Goal: Find contact information: Find contact information

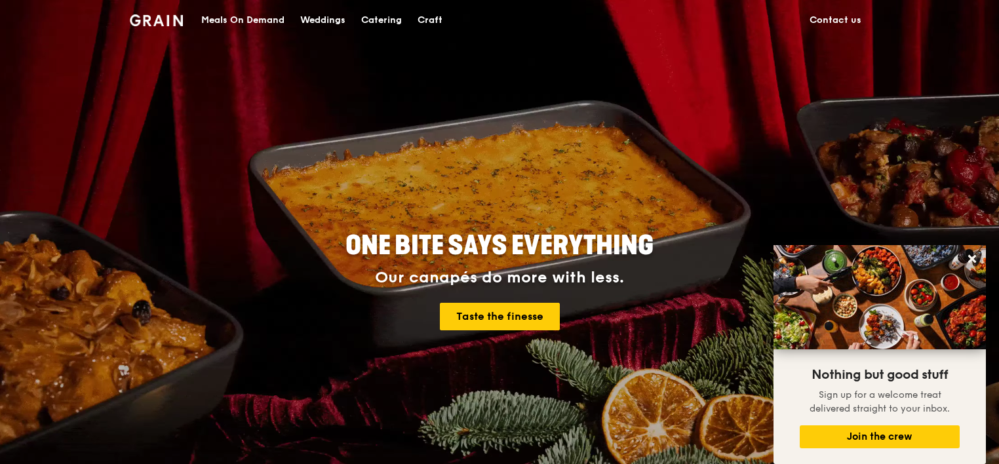
click at [847, 19] on link "Contact us" at bounding box center [836, 20] width 68 height 39
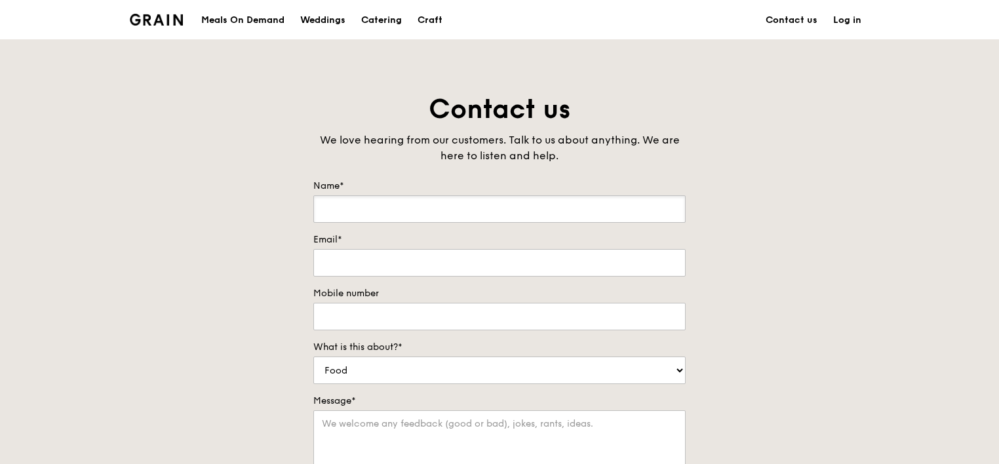
click at [365, 212] on input "Name*" at bounding box center [499, 209] width 372 height 28
click at [180, 277] on div "Contact us We love hearing from our customers. Talk to us about anything. We ar…" at bounding box center [499, 366] width 999 height 548
